Goal: Task Accomplishment & Management: Use online tool/utility

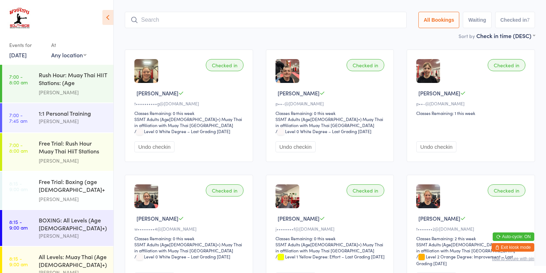
scroll to position [338, 0]
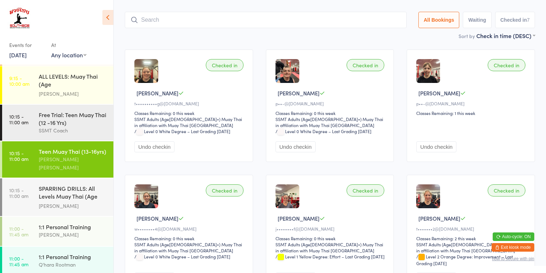
click at [74, 217] on div "1:1 Personal Training [PERSON_NAME]" at bounding box center [76, 231] width 75 height 28
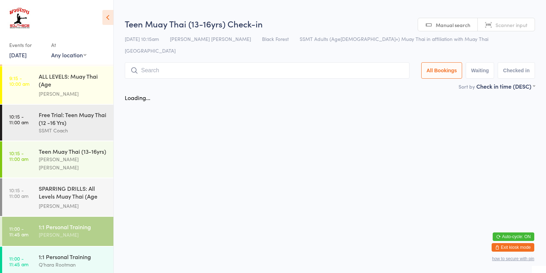
click at [87, 253] on div "1:1 Personal Training" at bounding box center [73, 257] width 69 height 8
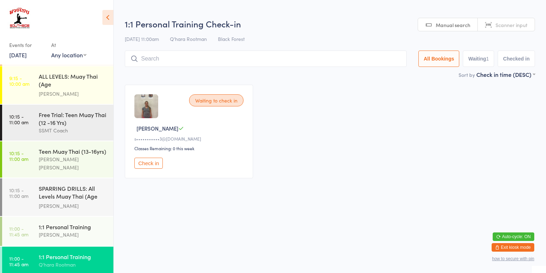
click at [73, 217] on div "1:1 Personal Training [PERSON_NAME]" at bounding box center [76, 231] width 75 height 28
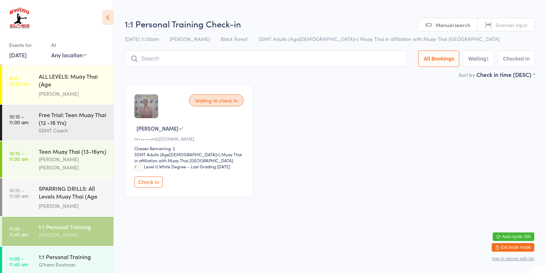
click at [75, 260] on div "Q'hara Rootman" at bounding box center [73, 264] width 69 height 8
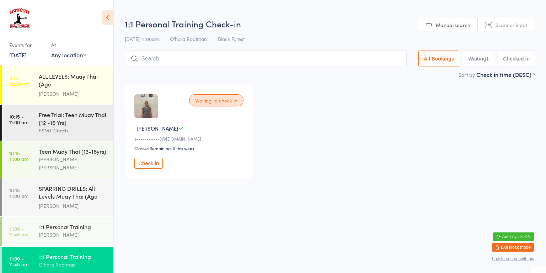
click at [90, 230] on div "[PERSON_NAME]" at bounding box center [73, 234] width 69 height 8
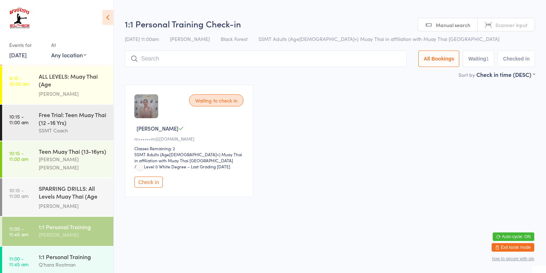
click at [84, 253] on div "1:1 Personal Training" at bounding box center [73, 257] width 69 height 8
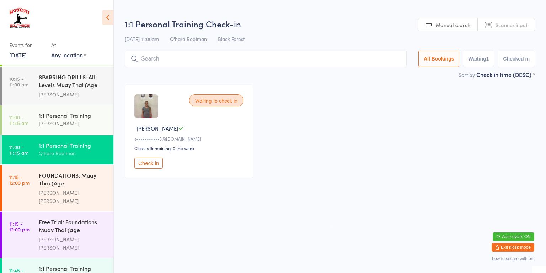
scroll to position [463, 0]
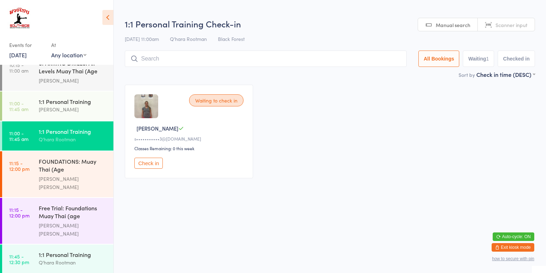
click at [88, 258] on div "Q'hara Rootman" at bounding box center [73, 262] width 69 height 8
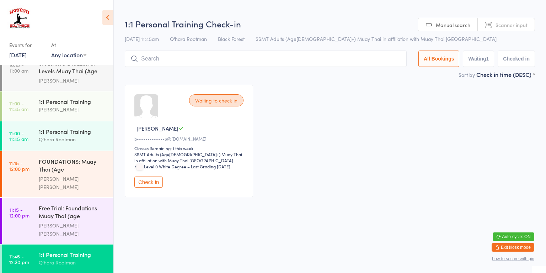
click at [278, 196] on div "Waiting to check in [PERSON_NAME] C b•••••••••••••6@[DOMAIN_NAME] Classes Remai…" at bounding box center [329, 140] width 423 height 125
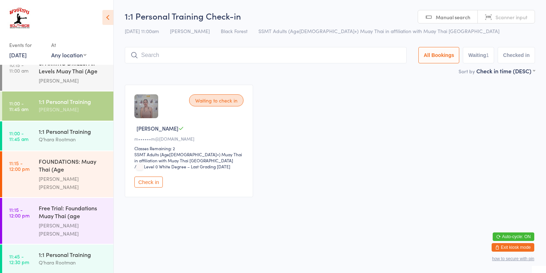
click at [79, 135] on div "Q'hara Rootman" at bounding box center [73, 139] width 69 height 8
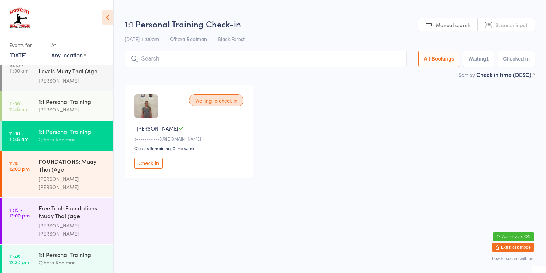
click at [150, 164] on button "Check in" at bounding box center [148, 163] width 28 height 11
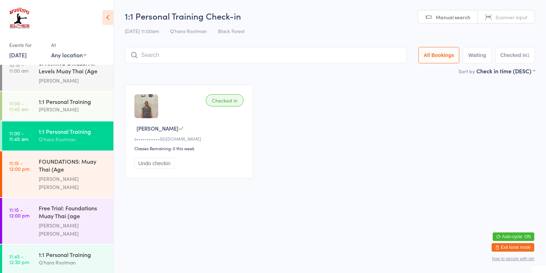
click at [381, 137] on div "Checked in Elessia C s•••••••••••3@[DOMAIN_NAME] Classes Remaining: 0 this week…" at bounding box center [329, 131] width 423 height 106
click at [189, 54] on input "search" at bounding box center [266, 55] width 282 height 16
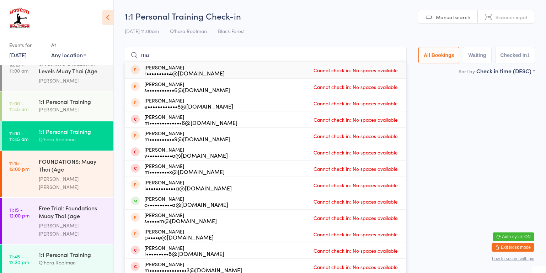
type input "ma"
click at [146, 120] on div "m•••••••••••••6@[DOMAIN_NAME]" at bounding box center [190, 123] width 93 height 6
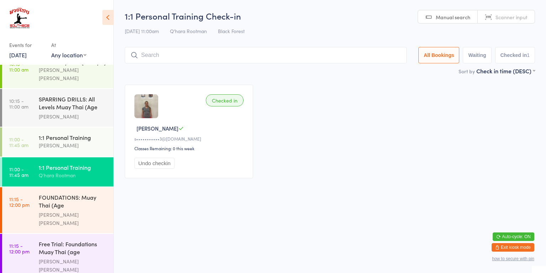
scroll to position [425, 0]
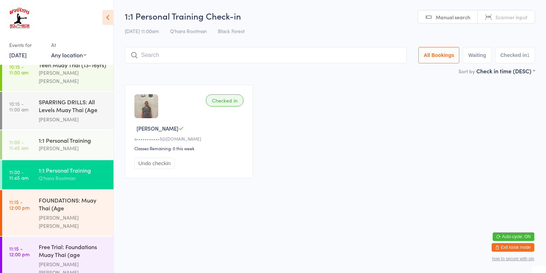
click at [78, 136] on div "1:1 Personal Training" at bounding box center [73, 140] width 69 height 8
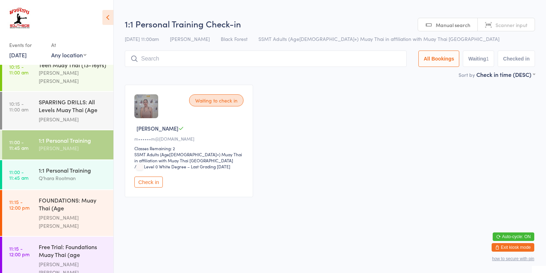
click at [151, 185] on button "Check in" at bounding box center [148, 181] width 28 height 11
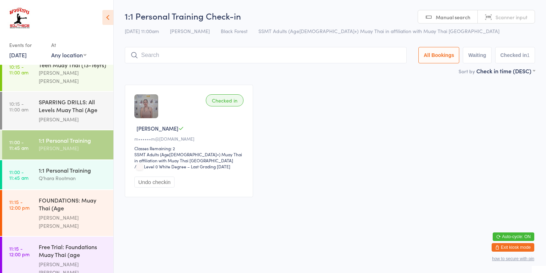
click at [57, 193] on div "FOUNDATIONS: Muay Thai (Age [DEMOGRAPHIC_DATA]+) [PERSON_NAME] [PERSON_NAME]" at bounding box center [76, 213] width 75 height 46
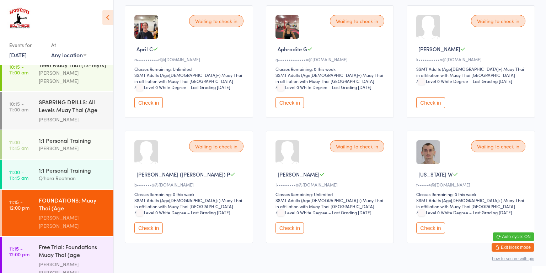
scroll to position [98, 0]
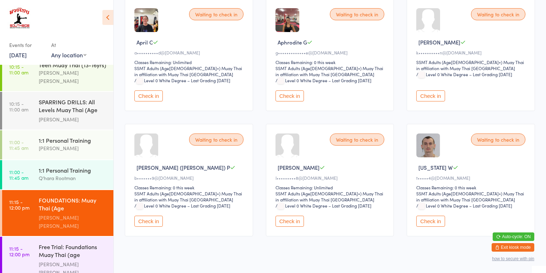
click at [427, 216] on button "Check in" at bounding box center [431, 221] width 28 height 11
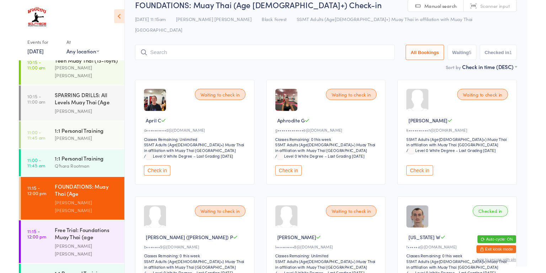
scroll to position [0, 0]
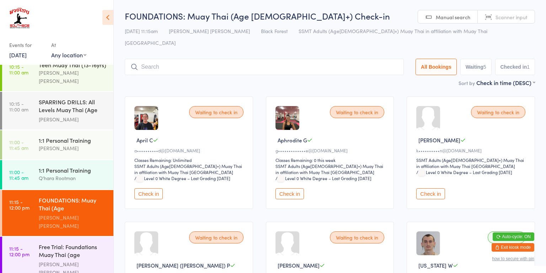
click at [159, 59] on input "search" at bounding box center [264, 67] width 279 height 16
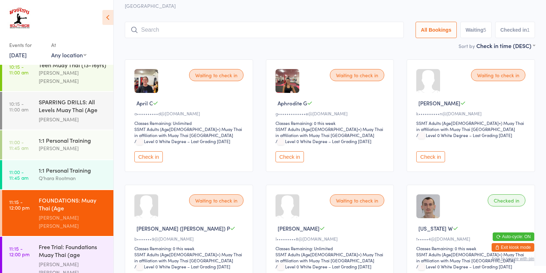
scroll to position [47, 0]
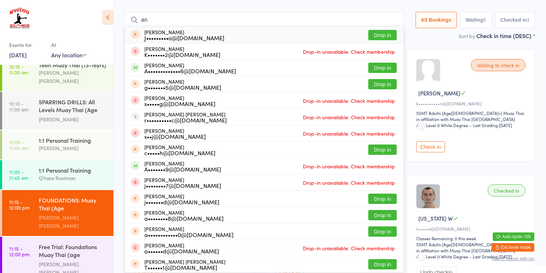
click at [217, 269] on div "Waiting to check in [PERSON_NAME] ([PERSON_NAME]) P b•••••••9@[DOMAIN_NAME] Cla…" at bounding box center [189, 231] width 128 height 112
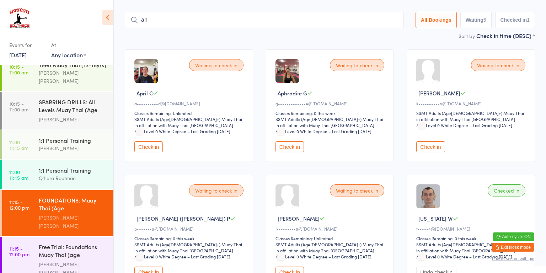
click at [163, 12] on input "an" at bounding box center [264, 20] width 279 height 16
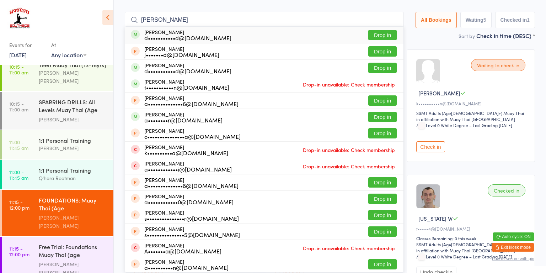
type input "[PERSON_NAME]"
click at [382, 63] on button "Drop in" at bounding box center [383, 68] width 28 height 10
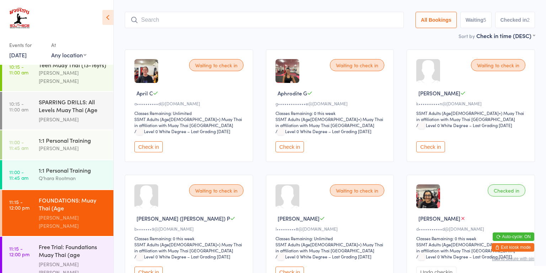
click at [65, 196] on div "FOUNDATIONS: Muay Thai (Age [DEMOGRAPHIC_DATA]+)" at bounding box center [73, 204] width 69 height 17
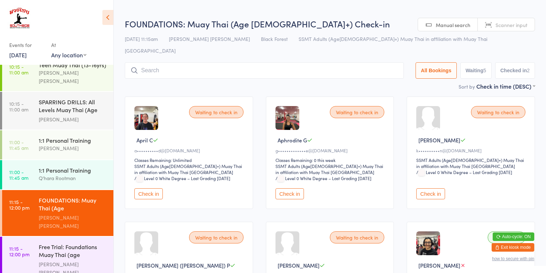
click at [158, 62] on input "search" at bounding box center [264, 70] width 279 height 16
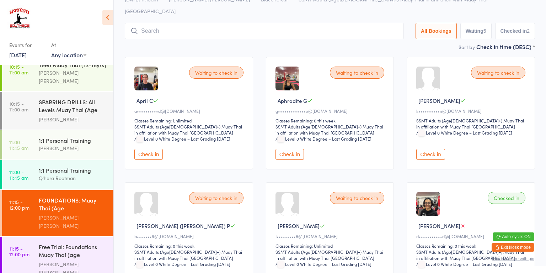
scroll to position [51, 0]
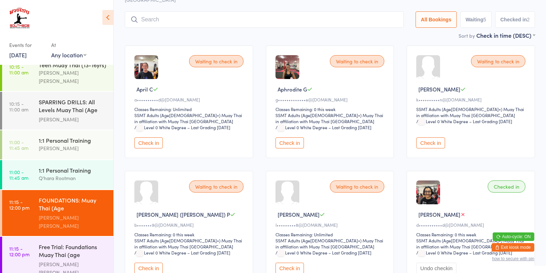
click at [159, 11] on input "search" at bounding box center [264, 19] width 279 height 16
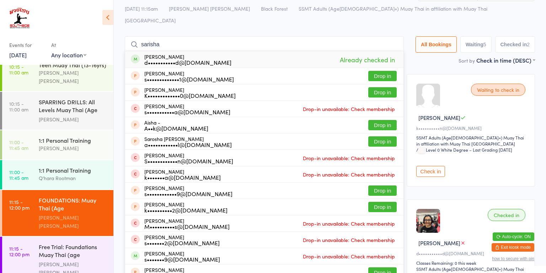
scroll to position [0, 0]
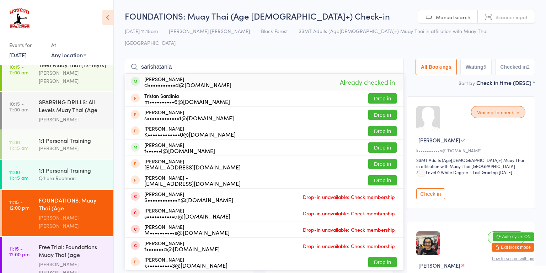
type input "sarishatania"
click at [224, 142] on div "[PERSON_NAME] t••••••l@[DOMAIN_NAME] Drop in" at bounding box center [264, 147] width 279 height 16
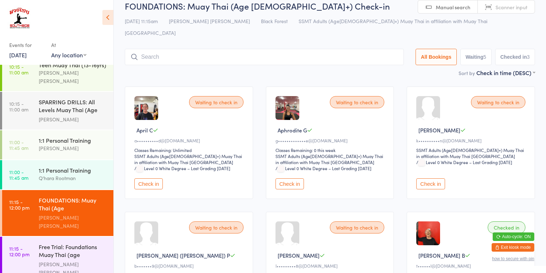
scroll to position [8, 0]
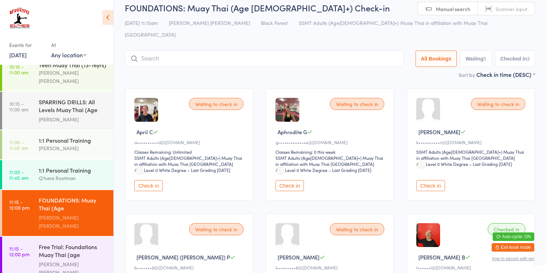
click at [74, 196] on div "FOUNDATIONS: Muay Thai (Age [DEMOGRAPHIC_DATA]+)" at bounding box center [73, 204] width 69 height 17
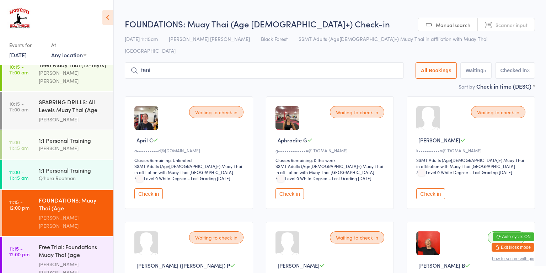
type input "[PERSON_NAME]"
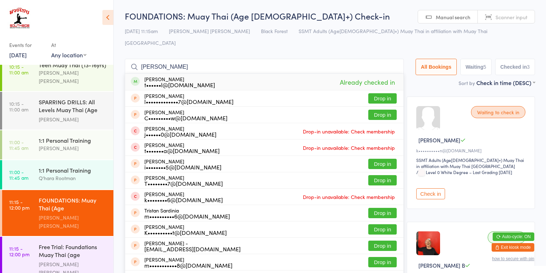
click at [75, 196] on div "FOUNDATIONS: Muay Thai (Age [DEMOGRAPHIC_DATA]+)" at bounding box center [73, 204] width 69 height 17
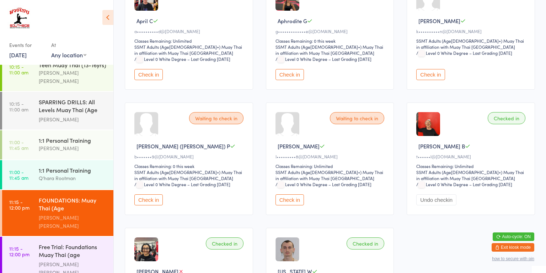
scroll to position [118, 0]
click at [150, 195] on button "Check in" at bounding box center [148, 200] width 28 height 11
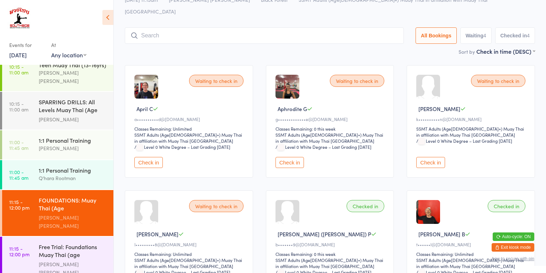
scroll to position [31, 0]
click at [287, 157] on button "Check in" at bounding box center [290, 162] width 28 height 11
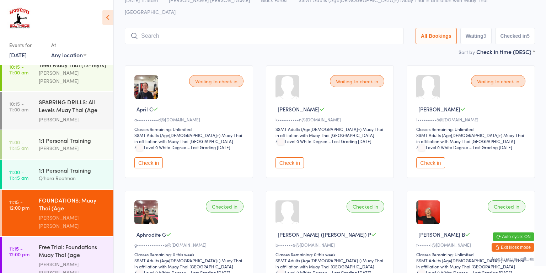
click at [154, 157] on button "Check in" at bounding box center [148, 162] width 28 height 11
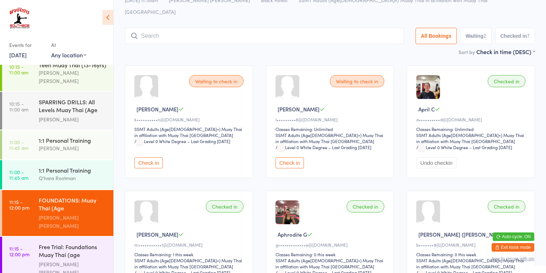
click at [47, 213] on div "[PERSON_NAME] [PERSON_NAME]" at bounding box center [73, 221] width 69 height 16
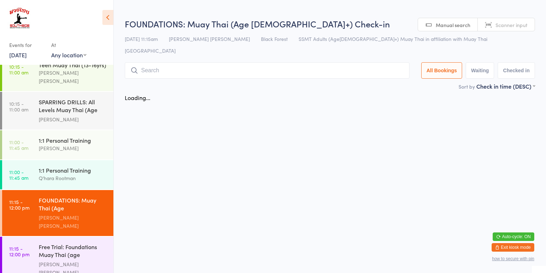
scroll to position [0, 0]
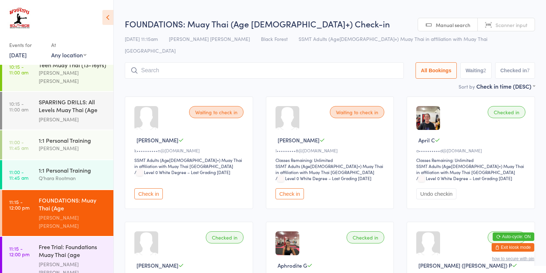
click at [154, 188] on button "Check in" at bounding box center [148, 193] width 28 height 11
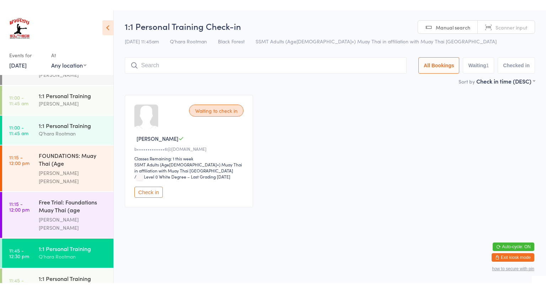
scroll to position [480, 0]
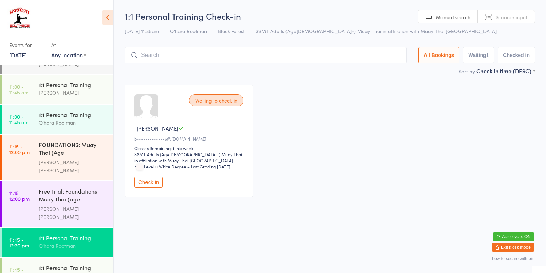
click at [21, 266] on time "11:45 - 12:30 pm" at bounding box center [19, 271] width 20 height 11
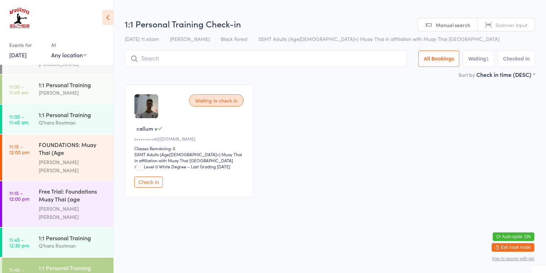
click at [145, 183] on button "Check in" at bounding box center [148, 181] width 28 height 11
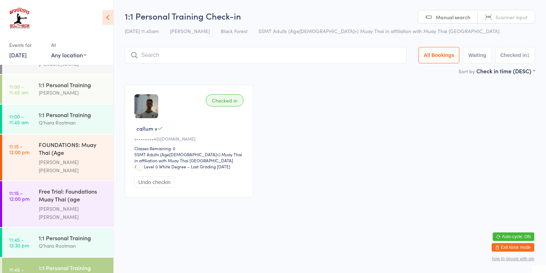
click at [10, 228] on link "11:45 - 12:30 pm 1:1 Personal Training Q'hara Rootman" at bounding box center [57, 242] width 111 height 29
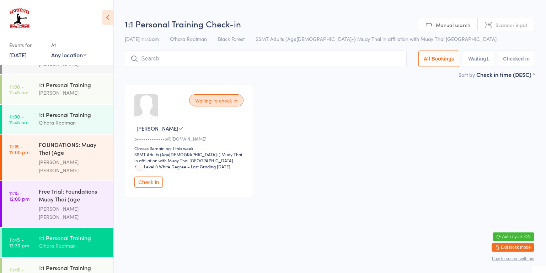
click at [144, 186] on button "Check in" at bounding box center [148, 181] width 28 height 11
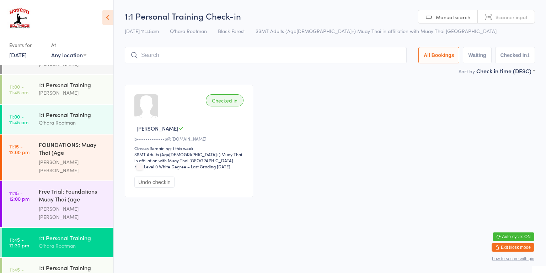
click at [453, 18] on span "Manual search" at bounding box center [453, 17] width 35 height 7
type input "bo"
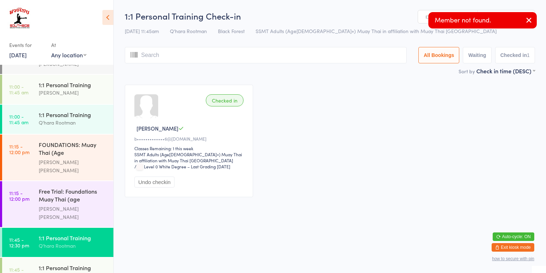
type input "[PERSON_NAME]"
click at [435, 100] on div "Checked in Bella C b•••••••••••••6@[DOMAIN_NAME] Classes Remaining: 1 this week…" at bounding box center [329, 140] width 423 height 125
click at [440, 55] on button "All Bookings" at bounding box center [439, 55] width 41 height 16
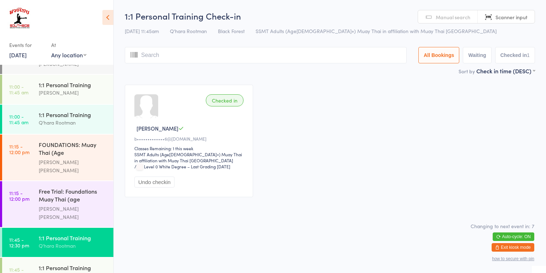
click at [388, 183] on div "Checked in Bella C b•••••••••••••6@[DOMAIN_NAME] Classes Remaining: 1 this week…" at bounding box center [329, 140] width 423 height 125
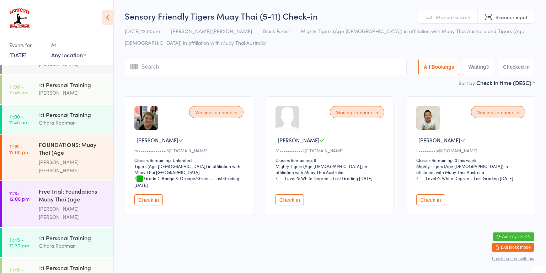
click at [150, 194] on button "Check in" at bounding box center [148, 199] width 28 height 11
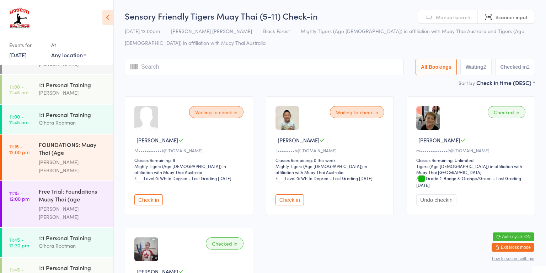
click at [293, 194] on button "Check in" at bounding box center [290, 199] width 28 height 11
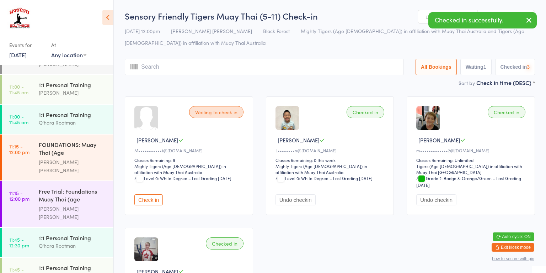
click at [288, 194] on button "Undo checkin" at bounding box center [296, 199] width 40 height 11
click at [287, 194] on button "Check in" at bounding box center [290, 199] width 28 height 11
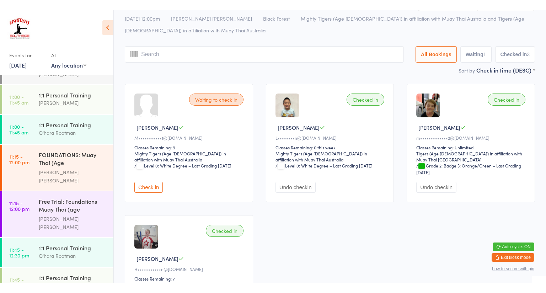
scroll to position [34, 0]
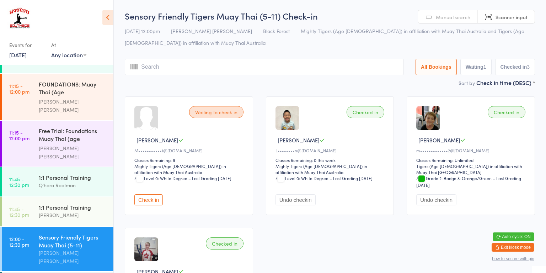
scroll to position [541, 0]
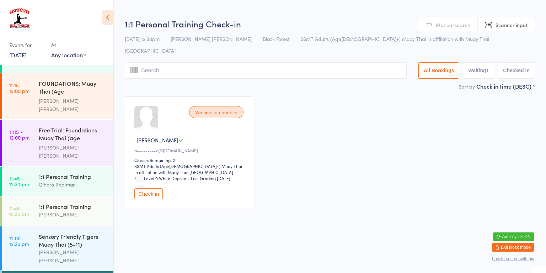
click at [147, 188] on button "Check in" at bounding box center [148, 193] width 28 height 11
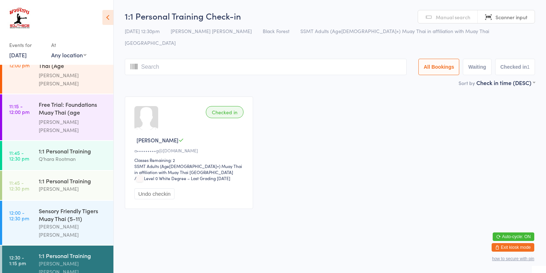
scroll to position [573, 0]
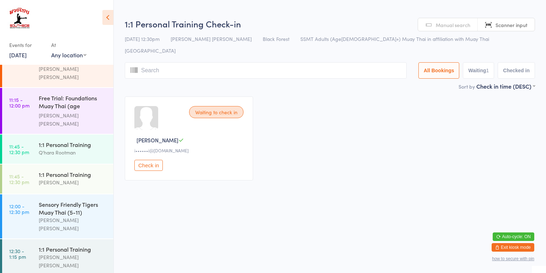
click at [43, 253] on div "[PERSON_NAME] [PERSON_NAME]" at bounding box center [73, 261] width 69 height 16
